Goal: Find specific page/section: Find specific page/section

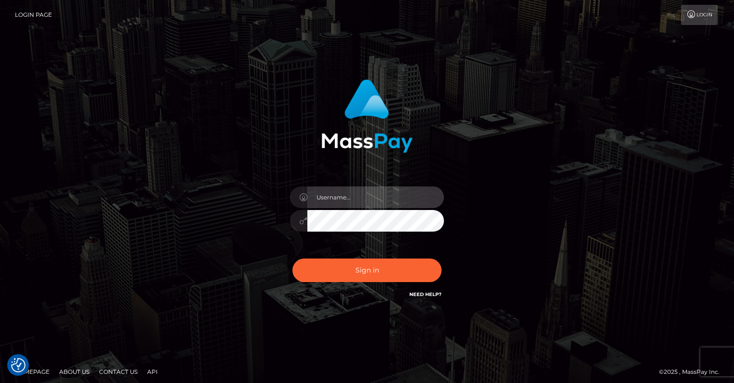
click at [350, 194] on input "text" at bounding box center [375, 198] width 137 height 22
type input "oli.fanvue"
click at [362, 194] on input "text" at bounding box center [375, 198] width 137 height 22
type input "oli.fanvue"
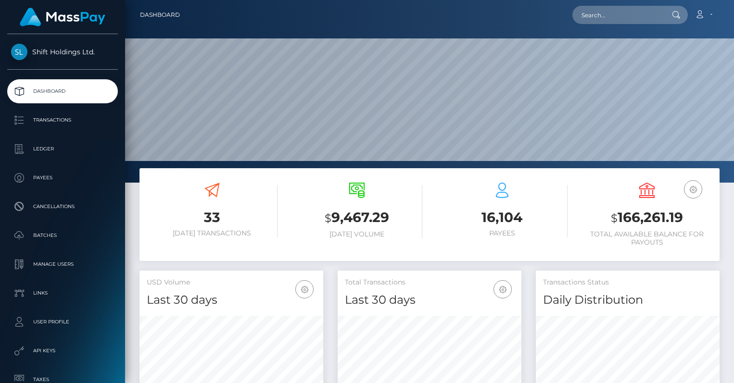
scroll to position [170, 184]
click at [615, 19] on input "text" at bounding box center [617, 15] width 90 height 18
paste input "miki1995tachibana@gmail.com"
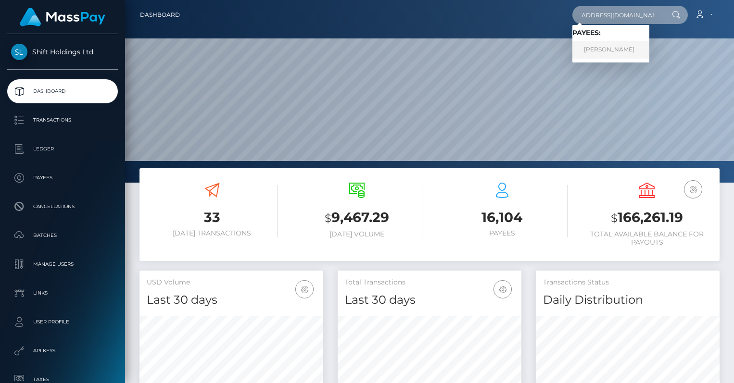
type input "miki1995tachibana@gmail.com"
click at [615, 45] on link "Yuuki Matsukawa" at bounding box center [610, 50] width 77 height 18
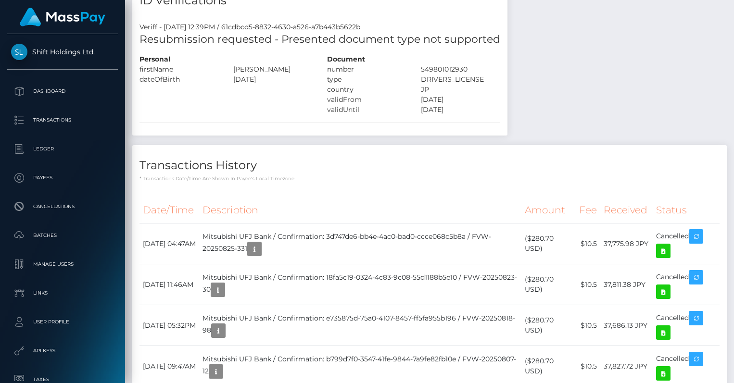
scroll to position [730, 0]
